Goal: Task Accomplishment & Management: Manage account settings

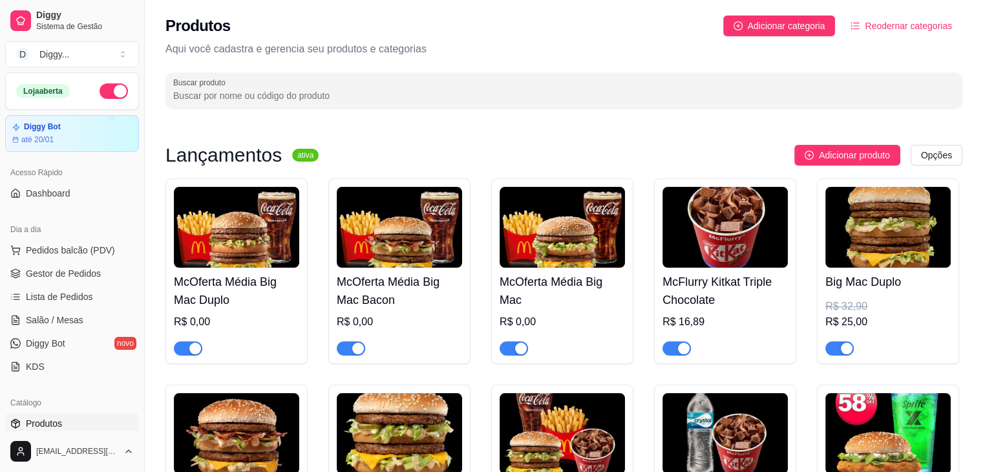
scroll to position [127, 0]
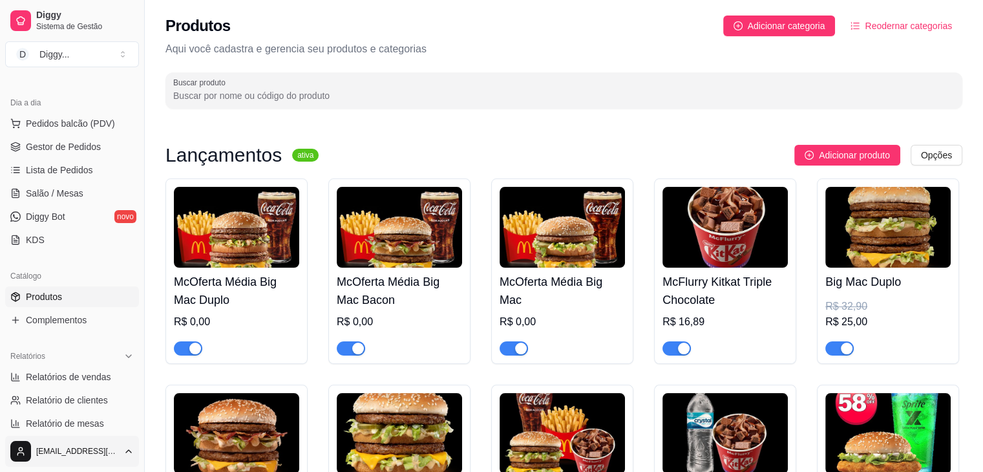
click at [94, 447] on html "Diggy Sistema de Gestão D Diggy ... Loja aberta Diggy Bot até 20/01 Acesso Rápi…" at bounding box center [491, 236] width 983 height 472
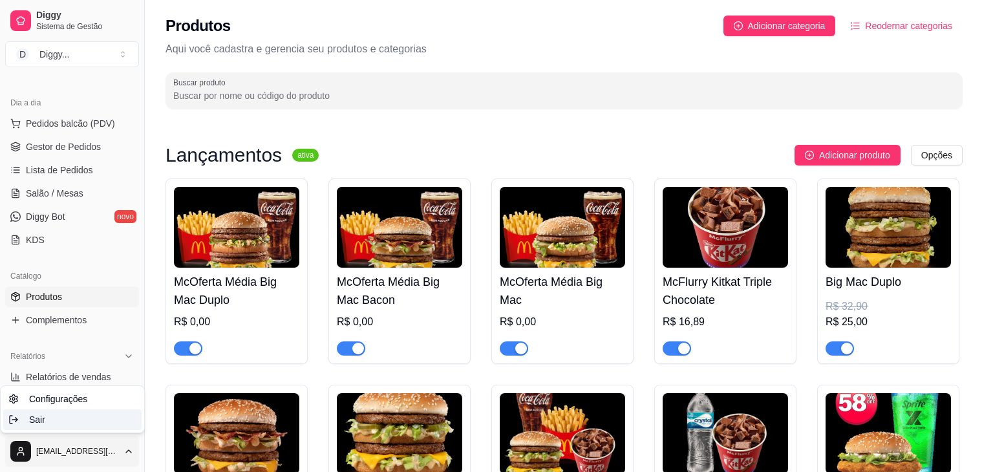
click at [65, 421] on div "Sair" at bounding box center [72, 419] width 138 height 21
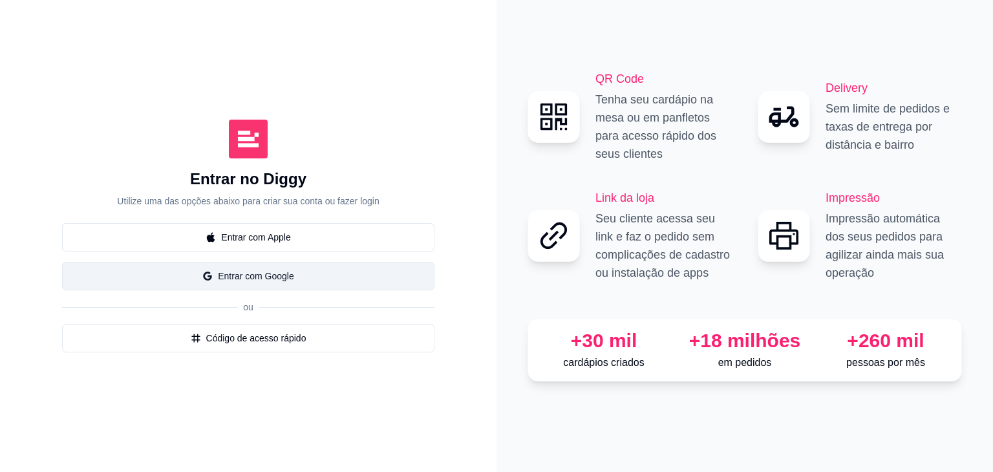
click at [294, 284] on button "Entrar com Google" at bounding box center [248, 276] width 372 height 28
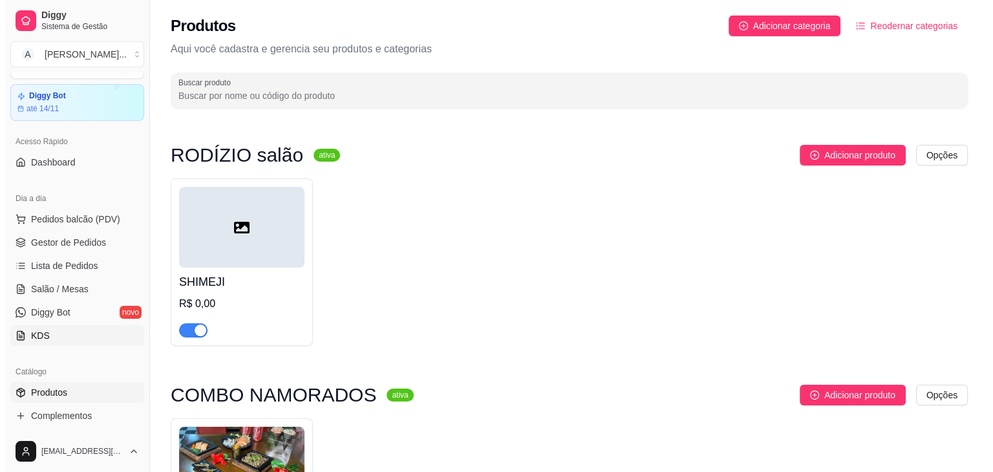
scroll to position [32, 0]
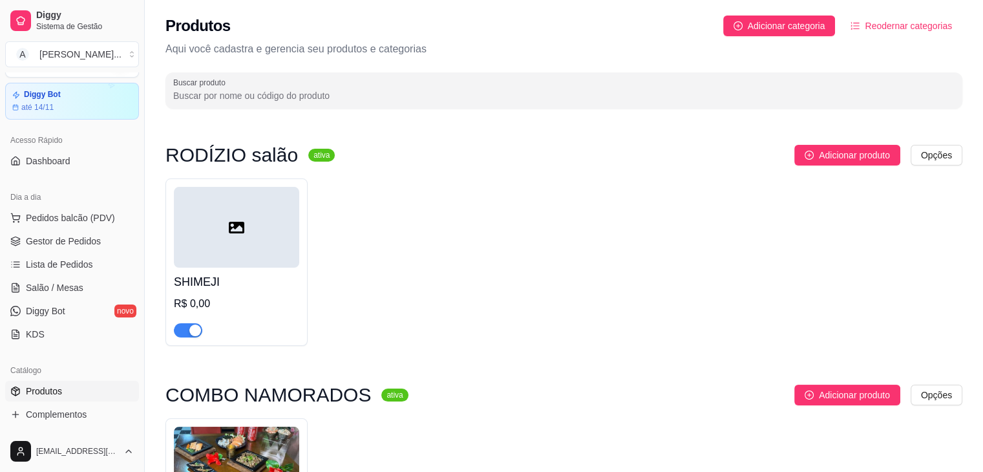
click at [249, 282] on h4 "SHIMEJI" at bounding box center [236, 282] width 125 height 18
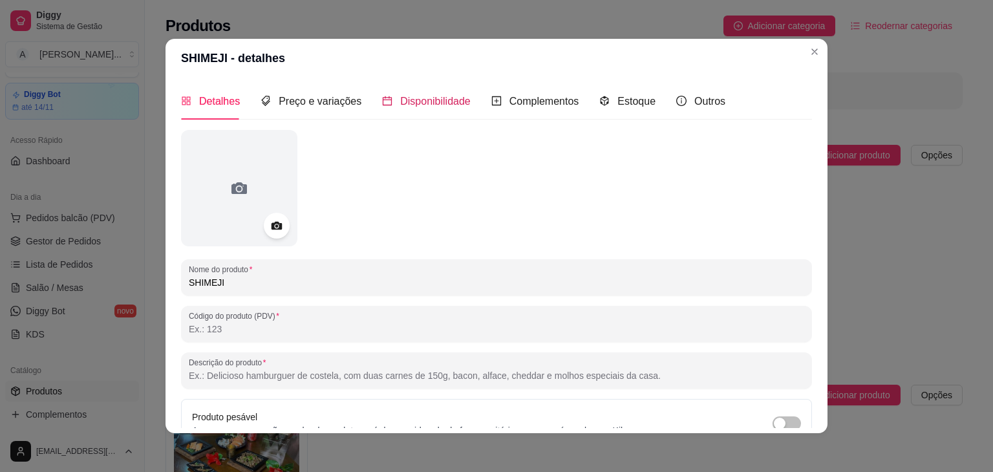
click at [460, 100] on span "Disponibilidade" at bounding box center [435, 101] width 70 height 11
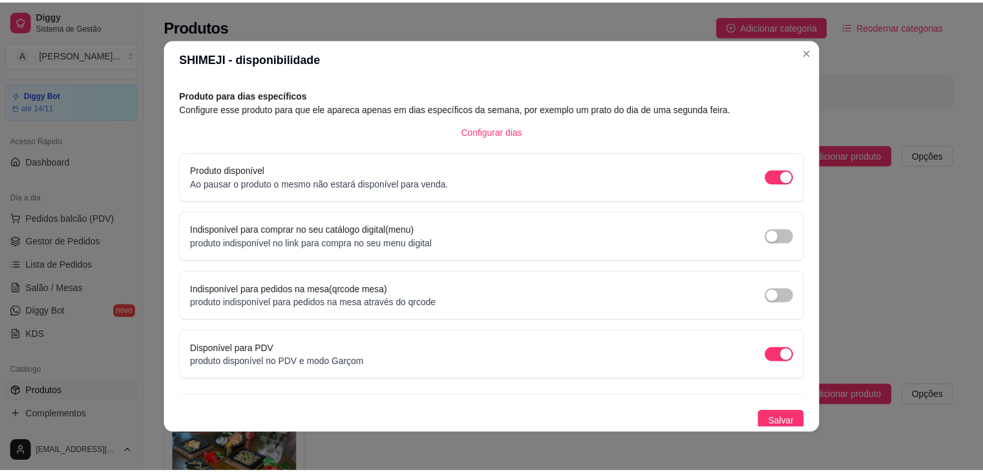
scroll to position [58, 0]
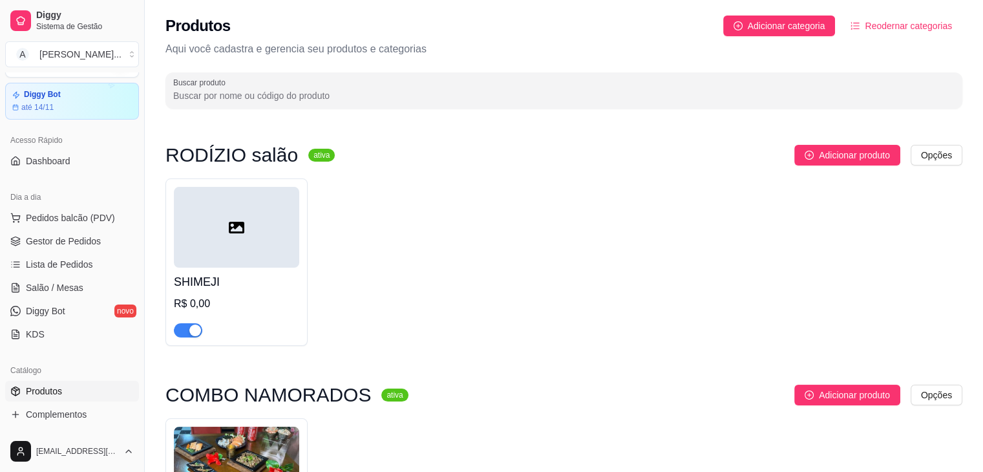
click at [72, 148] on div "Acesso Rápido" at bounding box center [72, 140] width 134 height 21
click at [80, 157] on link "Dashboard" at bounding box center [72, 161] width 134 height 21
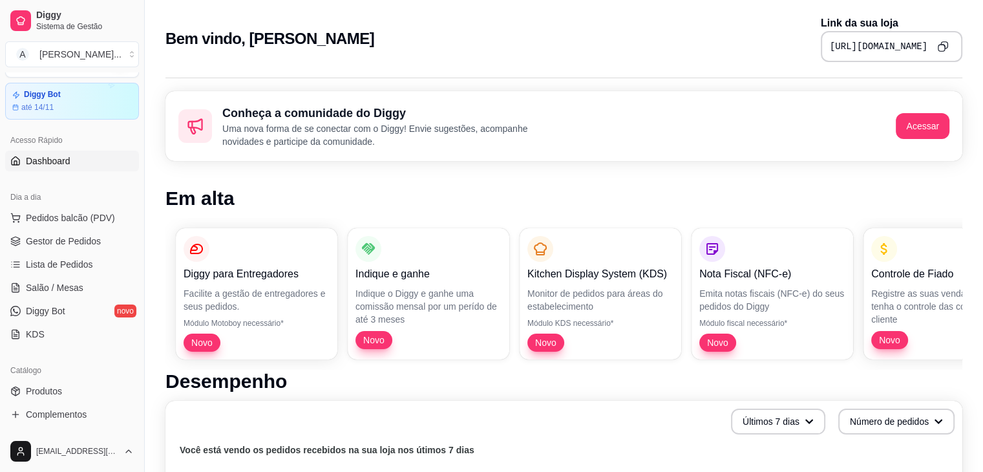
click at [939, 47] on icon "Copy to clipboard" at bounding box center [942, 46] width 11 height 11
click at [27, 88] on div "Diggy Bot até 14/11" at bounding box center [72, 101] width 135 height 37
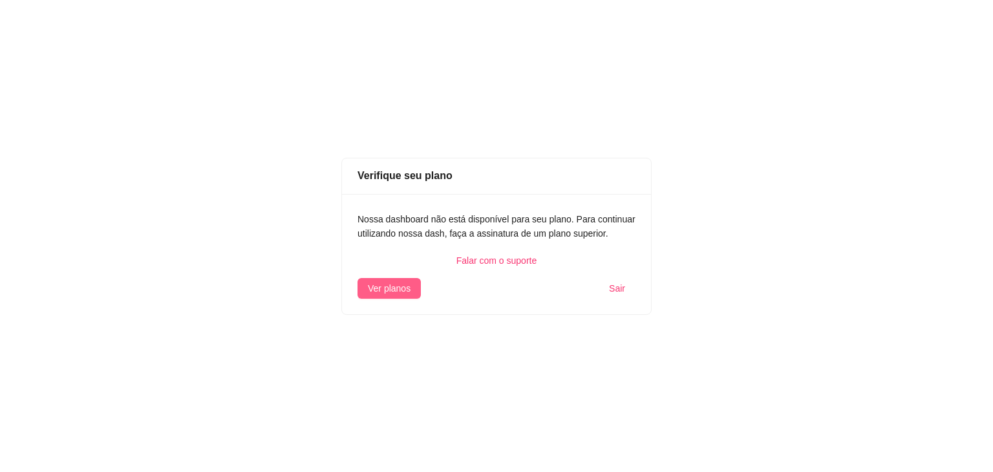
click at [390, 293] on span "Ver planos" at bounding box center [389, 288] width 43 height 14
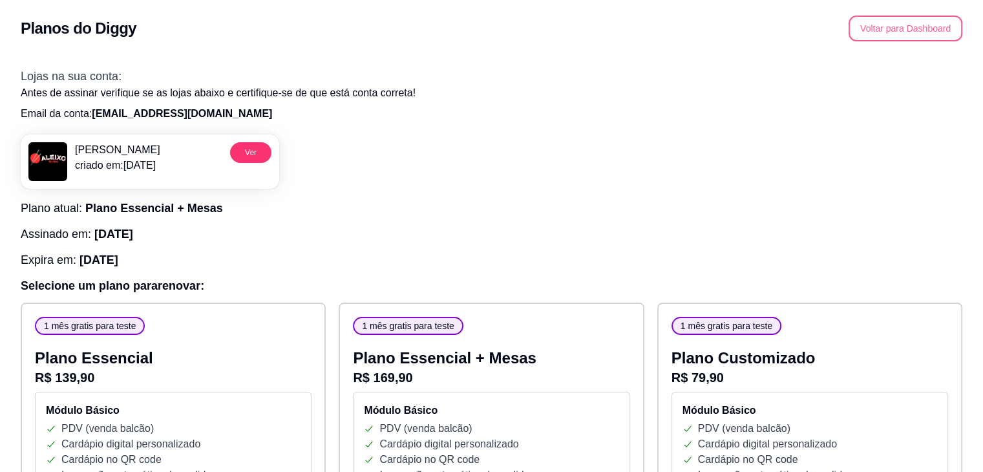
click at [921, 19] on button "Voltar para Dashboard" at bounding box center [906, 29] width 114 height 26
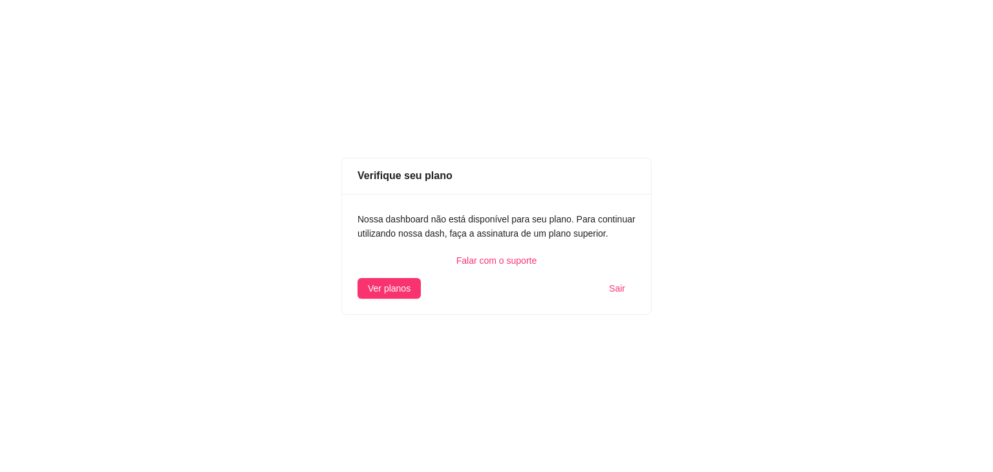
click at [623, 283] on span "Sair" at bounding box center [617, 288] width 16 height 14
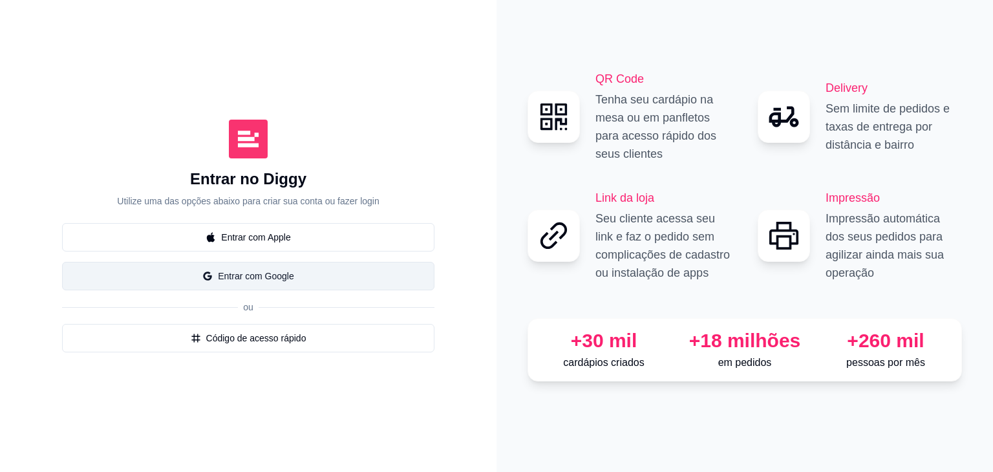
click at [280, 268] on button "Entrar com Google" at bounding box center [248, 276] width 372 height 28
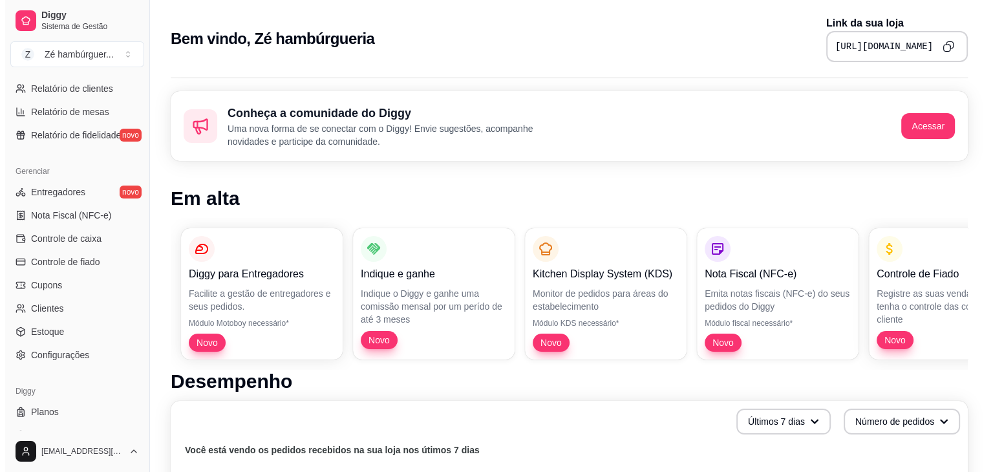
scroll to position [458, 0]
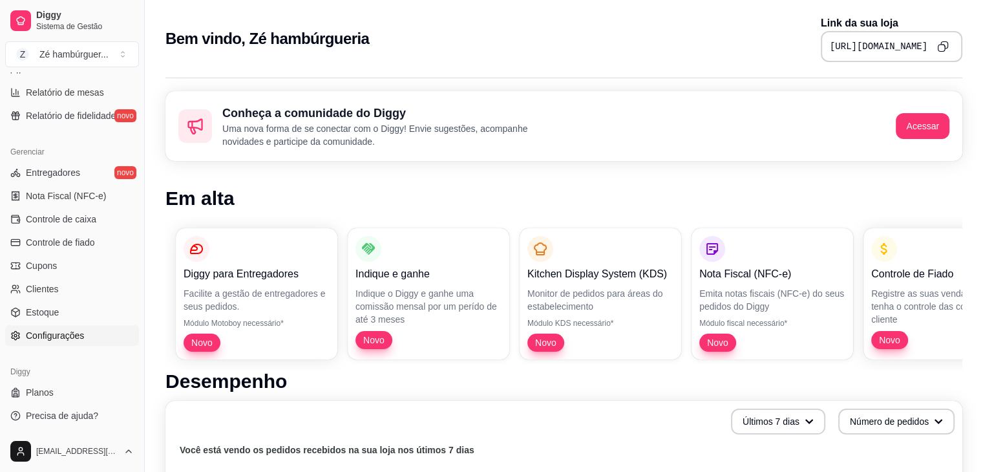
click at [74, 337] on span "Configurações" at bounding box center [55, 335] width 58 height 13
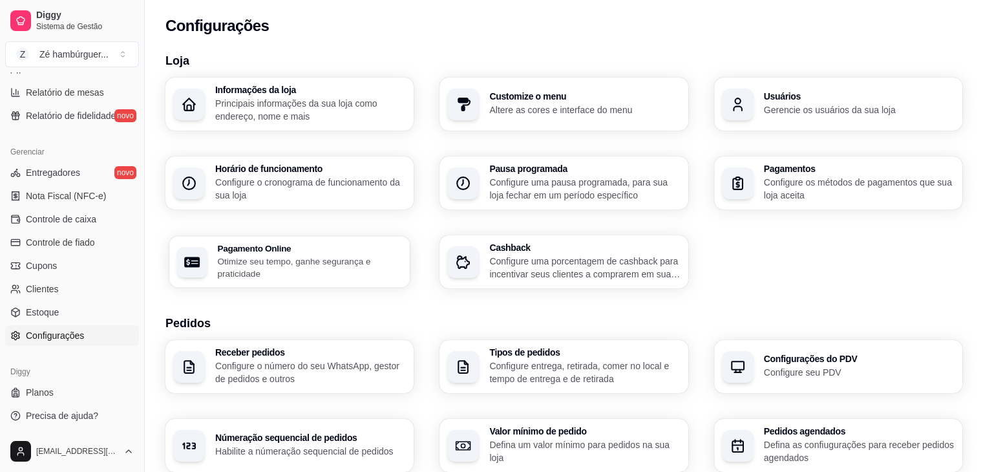
click at [291, 256] on p "Otimize seu tempo, ganhe segurança e praticidade" at bounding box center [309, 267] width 185 height 25
select select "4.98"
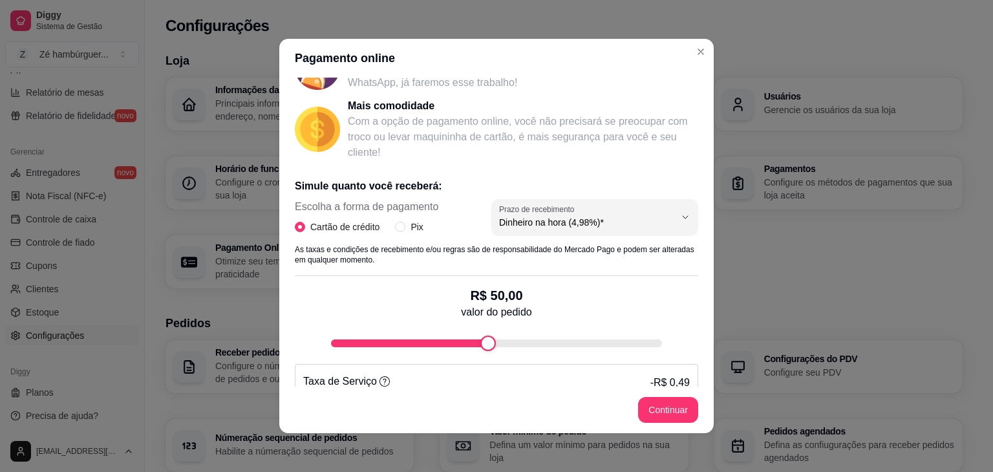
scroll to position [165, 0]
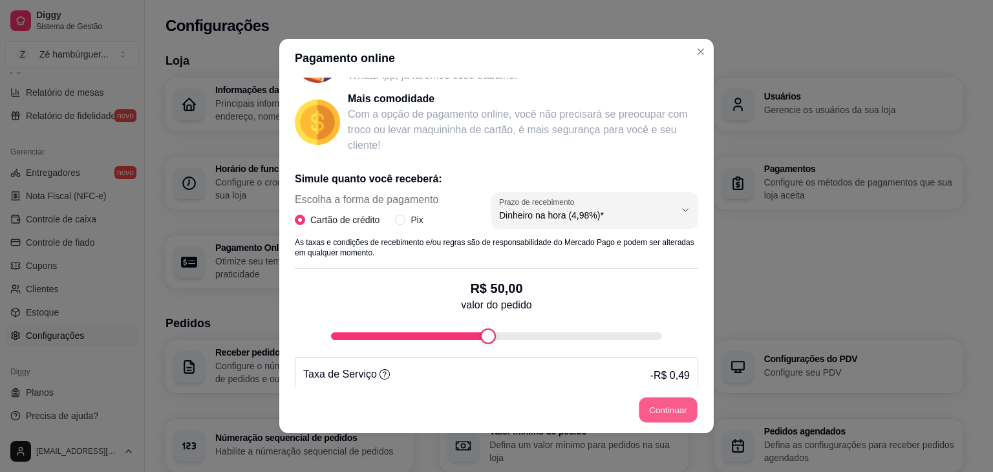
click at [665, 413] on button "Continuar" at bounding box center [668, 410] width 58 height 25
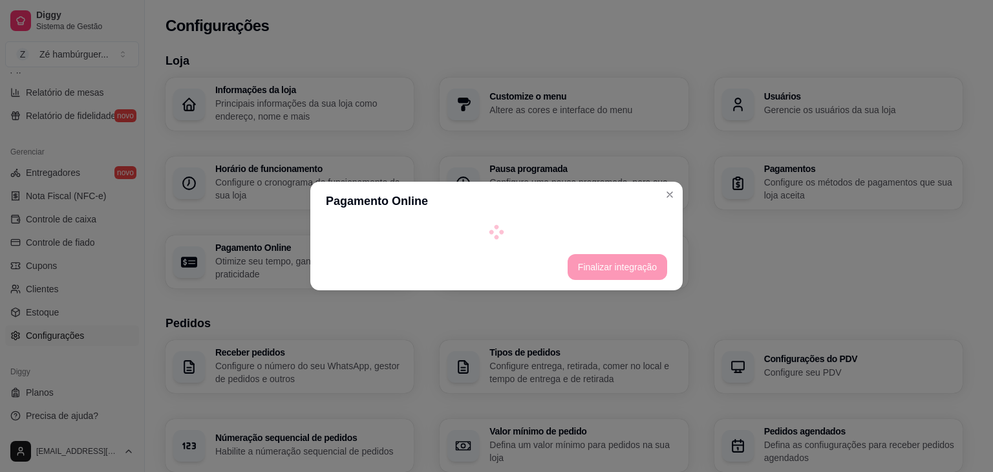
select select "4.98"
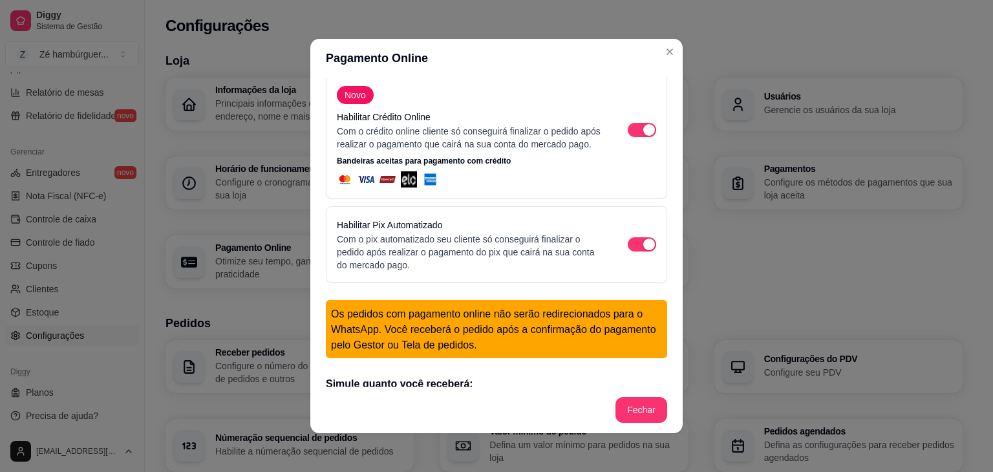
scroll to position [0, 0]
